Goal: Information Seeking & Learning: Check status

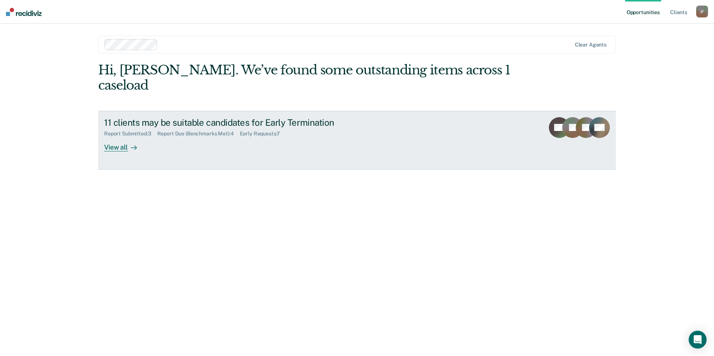
click at [179, 130] on div "Report Due (Benchmarks Met) : 4" at bounding box center [198, 133] width 82 height 6
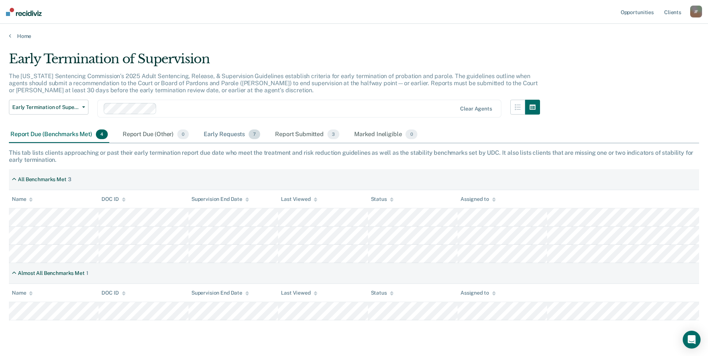
click at [232, 135] on div "Early Requests 7" at bounding box center [231, 134] width 59 height 16
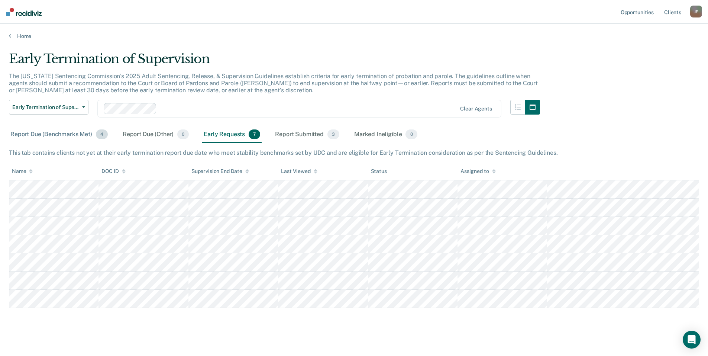
click at [36, 134] on div "Report Due (Benchmarks Met) 4" at bounding box center [59, 134] width 100 height 16
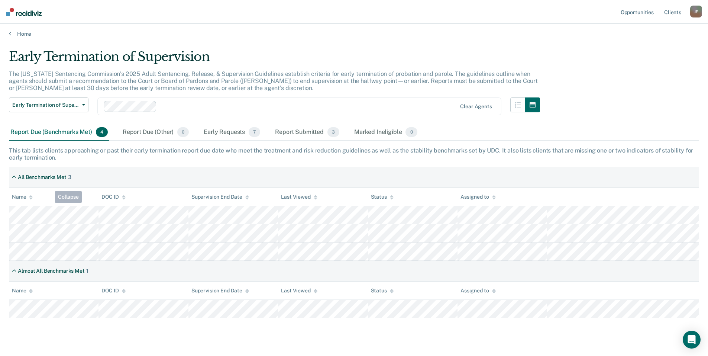
scroll to position [18, 0]
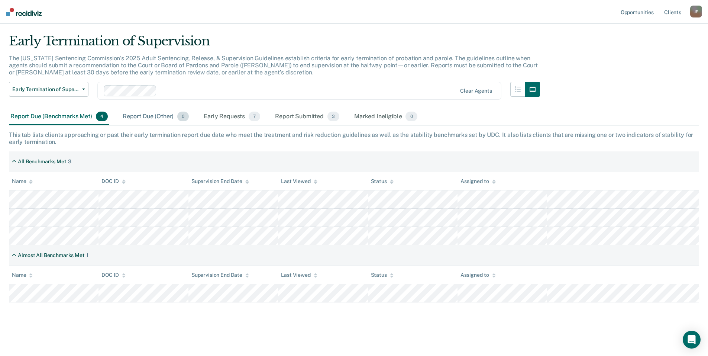
click at [142, 114] on div "Report Due (Other) 0" at bounding box center [155, 117] width 69 height 16
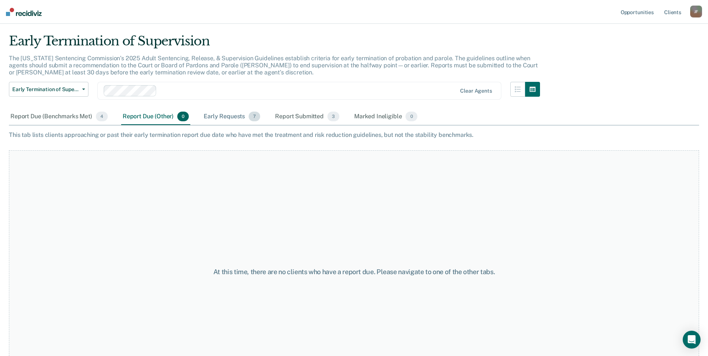
click at [222, 117] on div "Early Requests 7" at bounding box center [231, 117] width 59 height 16
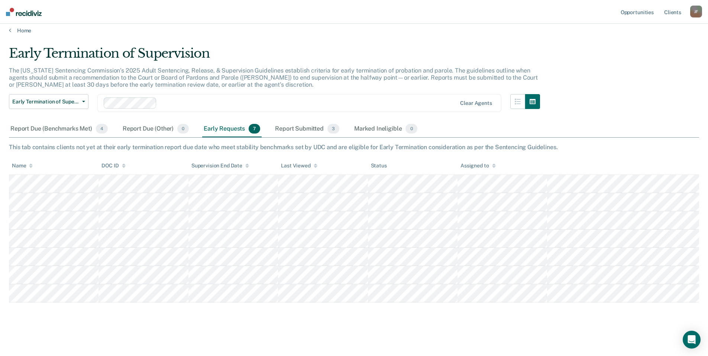
scroll to position [6, 0]
click at [300, 132] on div "Report Submitted 3" at bounding box center [307, 129] width 67 height 16
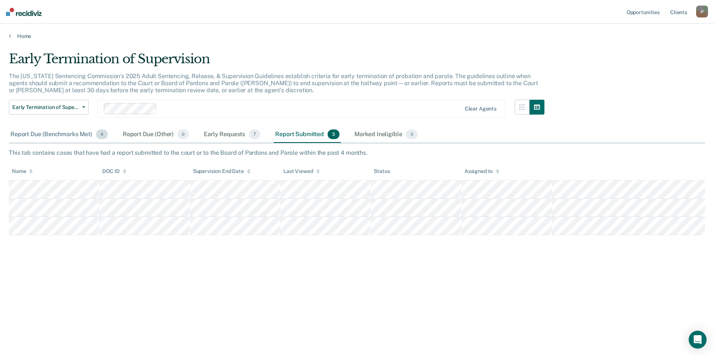
click at [47, 136] on div "Report Due (Benchmarks Met) 4" at bounding box center [59, 134] width 100 height 16
